Goal: Information Seeking & Learning: Learn about a topic

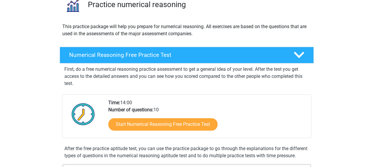
scroll to position [52, 0]
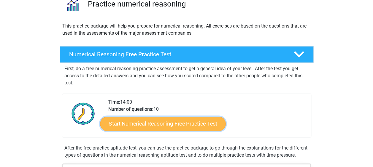
click at [149, 122] on link "Start Numerical Reasoning Free Practice Test" at bounding box center [163, 124] width 126 height 14
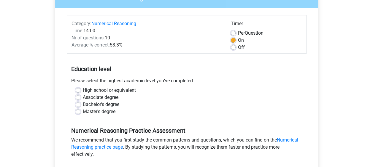
scroll to position [65, 0]
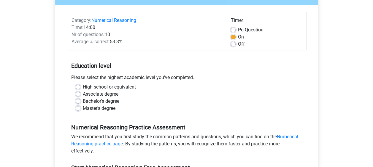
click at [83, 85] on label "High school or equivalent" at bounding box center [109, 87] width 53 height 7
click at [79, 85] on input "High school or equivalent" at bounding box center [78, 87] width 5 height 6
radio input "true"
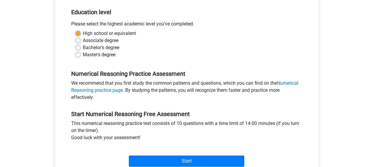
scroll to position [152, 0]
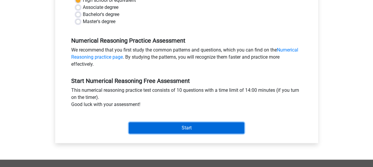
click at [154, 127] on input "Start" at bounding box center [186, 128] width 115 height 11
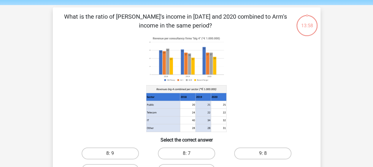
scroll to position [20, 0]
click at [147, 74] on image at bounding box center [186, 59] width 80 height 49
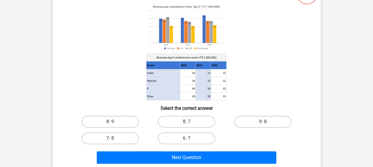
scroll to position [52, 0]
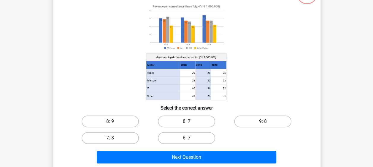
click at [257, 122] on label "9: 8" at bounding box center [262, 122] width 57 height 12
click at [263, 122] on input "9: 8" at bounding box center [265, 124] width 4 height 4
radio input "true"
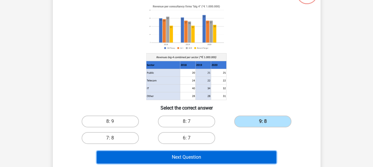
click at [225, 159] on button "Next Question" at bounding box center [187, 157] width 180 height 12
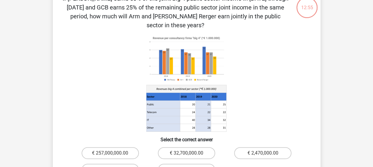
scroll to position [39, 0]
